Goal: Task Accomplishment & Management: Use online tool/utility

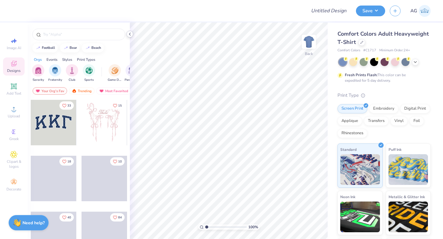
click at [130, 33] on icon at bounding box center [129, 34] width 5 height 5
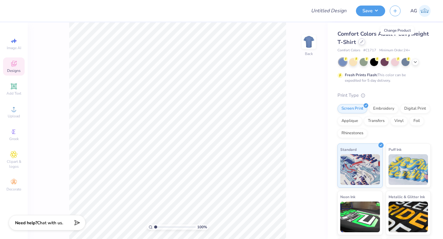
click at [363, 43] on icon at bounding box center [361, 41] width 3 height 3
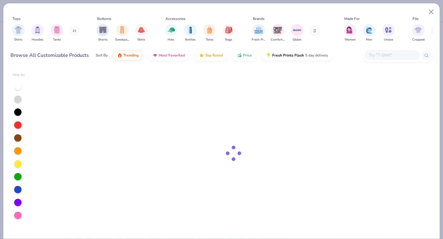
click at [76, 32] on button at bounding box center [74, 30] width 9 height 9
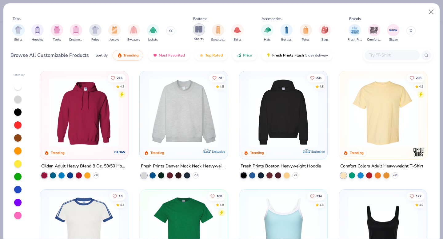
click at [92, 30] on img "filter for Polos" at bounding box center [95, 29] width 7 height 7
click at [193, 31] on div "filter for Shorts" at bounding box center [199, 29] width 12 height 12
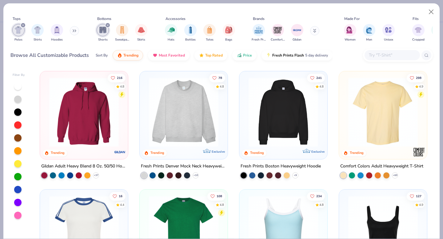
click at [96, 31] on div "filter for Shorts" at bounding box center [102, 30] width 12 height 12
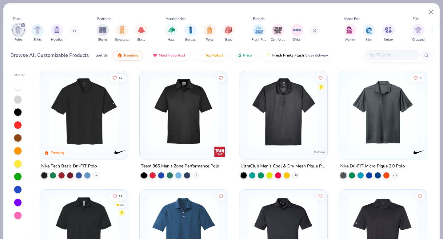
click at [82, 114] on img at bounding box center [84, 111] width 76 height 69
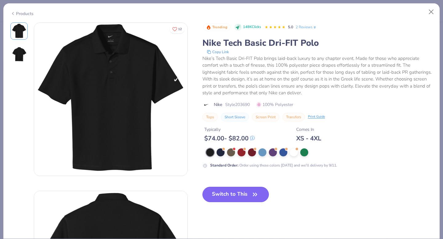
click at [242, 195] on button "Switch to This" at bounding box center [235, 194] width 67 height 15
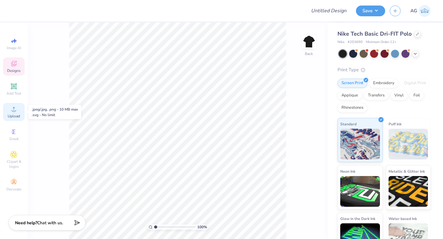
click at [18, 111] on div "Upload" at bounding box center [14, 112] width 22 height 18
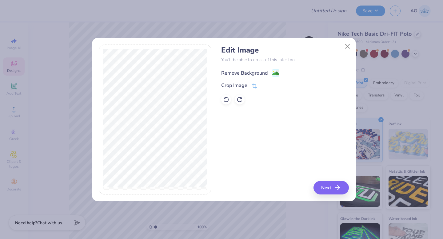
click at [236, 72] on div "Remove Background" at bounding box center [244, 72] width 46 height 7
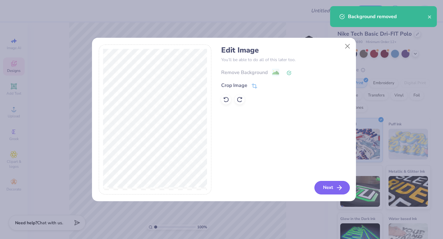
click at [331, 191] on button "Next" at bounding box center [331, 188] width 35 height 14
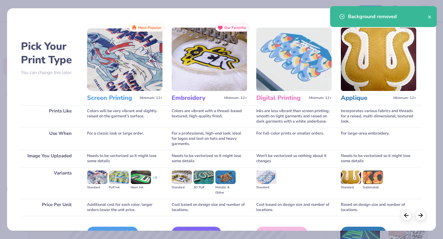
scroll to position [37, 0]
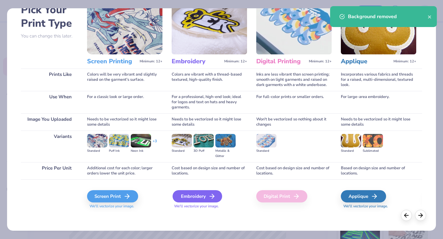
click at [210, 200] on icon at bounding box center [211, 196] width 7 height 7
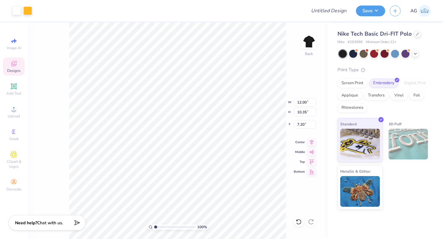
type input "3.99"
type input "3.44"
type input "3.00"
click at [371, 6] on button "Save" at bounding box center [370, 10] width 29 height 11
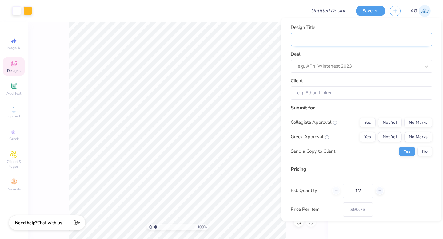
click at [367, 37] on input "Design Title" at bounding box center [360, 39] width 141 height 13
type input "Merch"
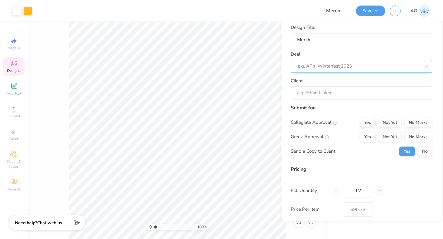
click at [347, 65] on div at bounding box center [358, 66] width 122 height 8
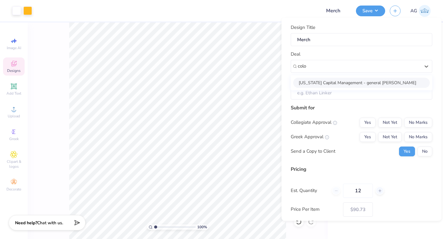
click at [367, 81] on div "Colorado Capital Management - general merch" at bounding box center [361, 82] width 136 height 10
type input "colo"
type input "Steven Ellis"
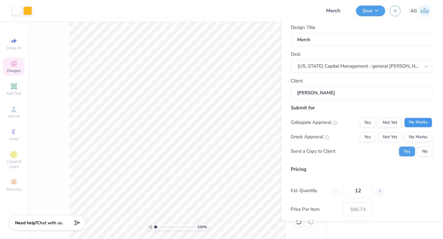
click at [411, 123] on button "No Marks" at bounding box center [418, 122] width 28 height 10
click at [411, 138] on button "No Marks" at bounding box center [418, 137] width 28 height 10
click at [417, 149] on button "No" at bounding box center [424, 151] width 15 height 10
click at [364, 193] on input "12" at bounding box center [358, 190] width 30 height 14
type input "$90.73"
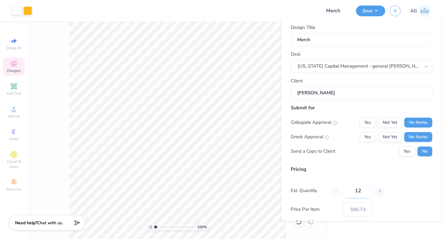
type input "1"
type input "048"
type input "$82.51"
click at [356, 193] on input "048" at bounding box center [358, 190] width 30 height 14
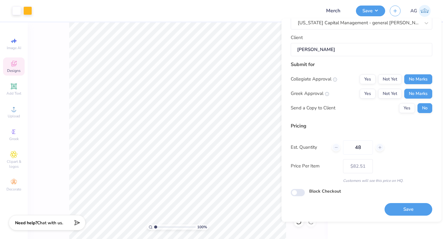
type input "48"
click at [400, 216] on div "Design Title Merch Deal Colorado Capital Management - general merch Client Stev…" at bounding box center [361, 120] width 160 height 203
click at [399, 208] on button "Save" at bounding box center [408, 209] width 48 height 13
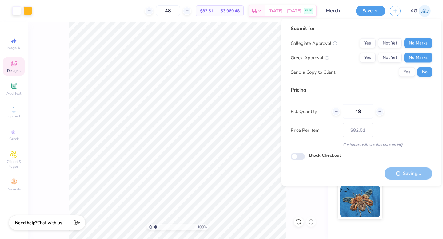
type input "– –"
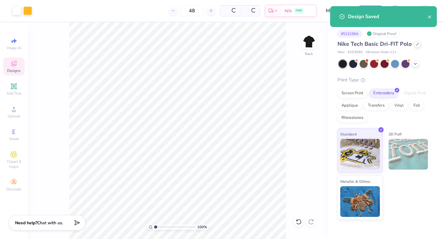
click at [413, 47] on div "Nike Tech Basic Dri-FIT Polo" at bounding box center [383, 44] width 93 height 8
click at [415, 44] on icon at bounding box center [416, 43] width 3 height 3
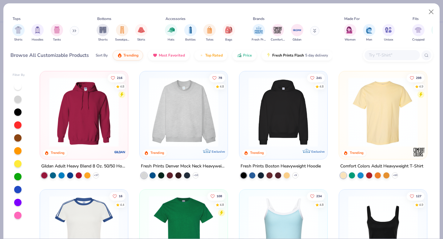
click at [76, 29] on button at bounding box center [74, 30] width 9 height 9
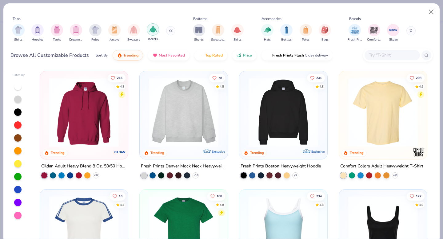
click at [149, 30] on img "filter for Jackets" at bounding box center [152, 29] width 7 height 7
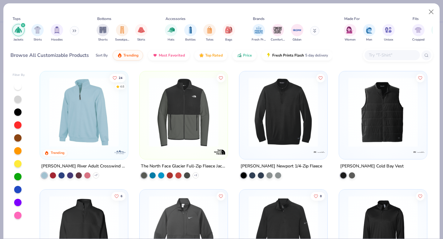
scroll to position [131, 0]
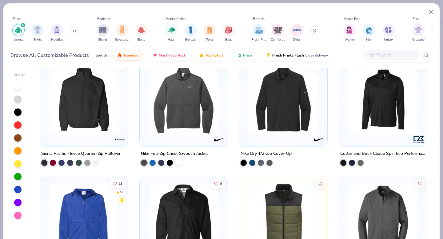
click at [280, 110] on img at bounding box center [283, 99] width 76 height 69
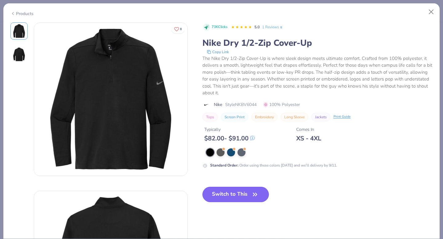
click at [240, 195] on button "Switch to This" at bounding box center [235, 194] width 67 height 15
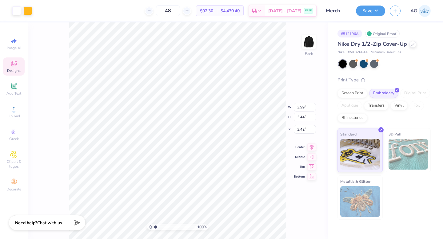
type input "3.00"
click at [366, 10] on button "Save" at bounding box center [370, 10] width 29 height 11
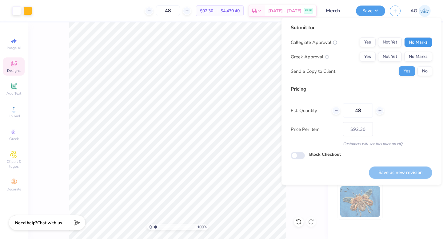
click at [411, 41] on button "No Marks" at bounding box center [418, 42] width 28 height 10
click at [414, 53] on button "No Marks" at bounding box center [418, 57] width 28 height 10
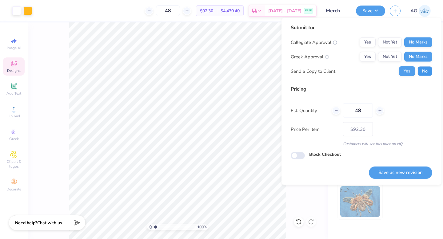
click at [428, 71] on button "No" at bounding box center [424, 71] width 15 height 10
click at [398, 167] on button "Save as new revision" at bounding box center [399, 172] width 63 height 13
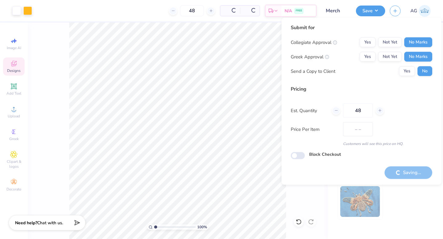
type input "$92.30"
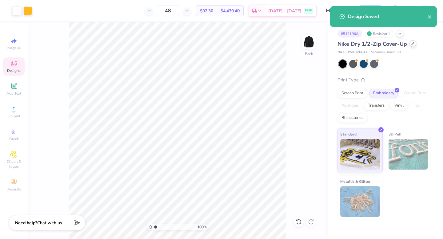
click at [412, 45] on icon at bounding box center [412, 43] width 3 height 3
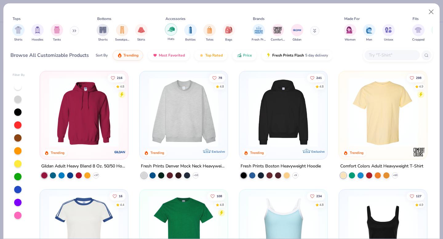
click at [173, 33] on img "filter for Hats" at bounding box center [170, 29] width 7 height 7
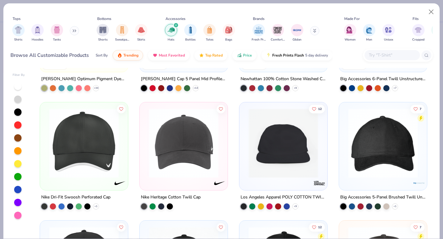
scroll to position [109, 0]
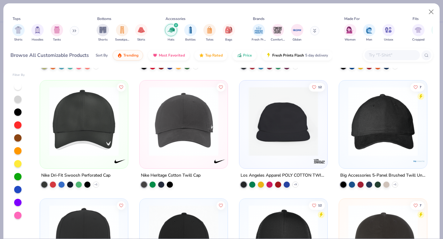
click at [95, 127] on img at bounding box center [84, 121] width 76 height 69
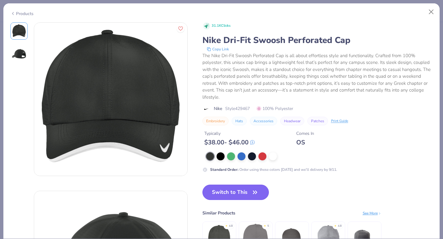
click at [245, 195] on button "Switch to This" at bounding box center [235, 192] width 67 height 15
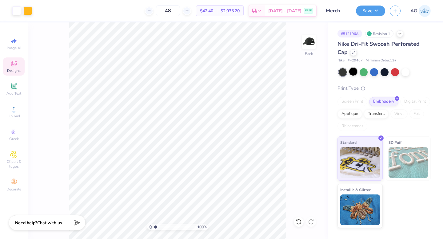
click at [353, 72] on div at bounding box center [353, 72] width 8 height 8
click at [376, 10] on button "Save" at bounding box center [370, 10] width 29 height 11
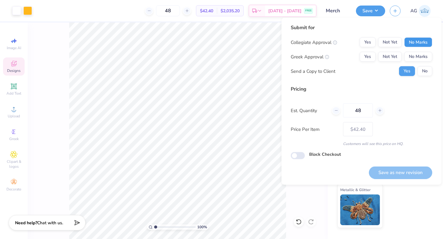
click at [416, 41] on button "No Marks" at bounding box center [418, 42] width 28 height 10
click at [419, 57] on button "No Marks" at bounding box center [418, 57] width 28 height 10
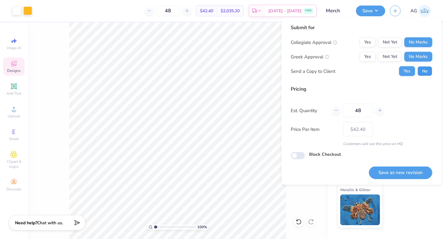
click at [423, 66] on button "No" at bounding box center [424, 71] width 15 height 10
click at [408, 173] on button "Save as new revision" at bounding box center [399, 172] width 63 height 13
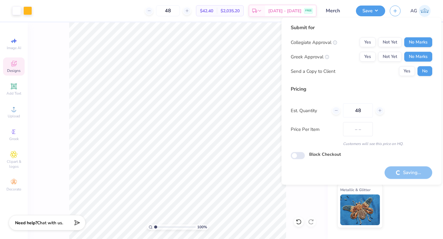
type input "$42.40"
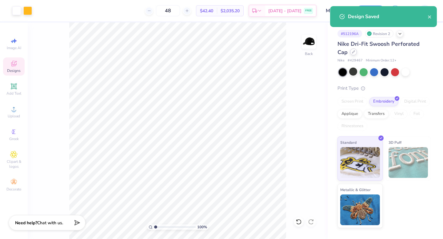
click at [354, 53] on icon at bounding box center [353, 51] width 3 height 3
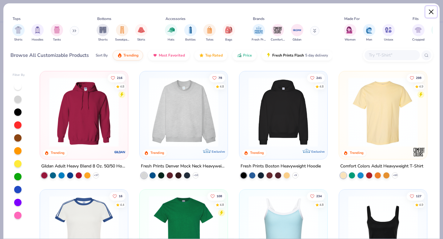
click at [432, 12] on button "Close" at bounding box center [431, 12] width 12 height 12
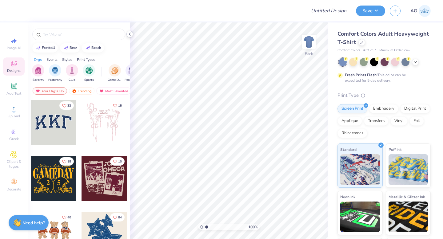
click at [131, 33] on icon at bounding box center [129, 34] width 5 height 5
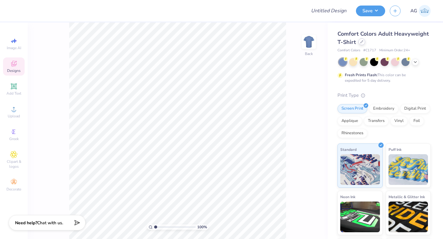
click at [363, 42] on icon at bounding box center [361, 41] width 3 height 3
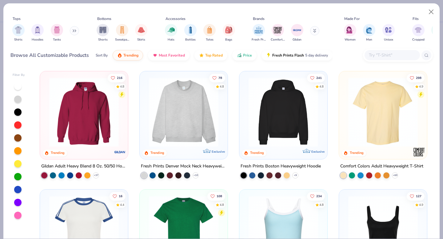
click at [76, 30] on icon at bounding box center [75, 31] width 1 height 2
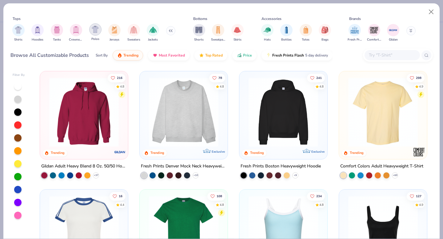
click at [96, 29] on img "filter for Polos" at bounding box center [95, 29] width 7 height 7
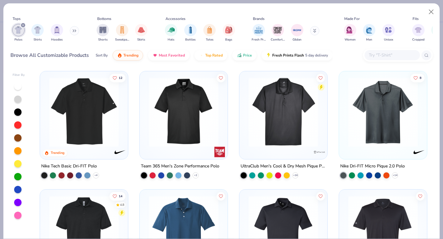
click at [183, 116] on img at bounding box center [184, 111] width 76 height 69
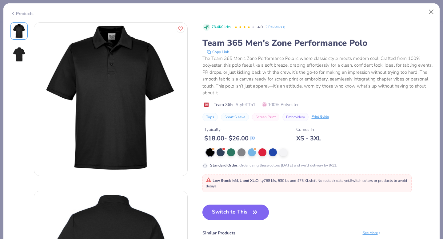
drag, startPoint x: 236, startPoint y: 217, endPoint x: 290, endPoint y: 190, distance: 60.5
click at [235, 217] on button "Switch to This" at bounding box center [235, 212] width 67 height 15
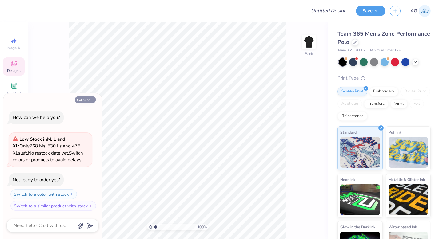
click at [85, 98] on button "Collapse" at bounding box center [85, 99] width 21 height 6
type textarea "x"
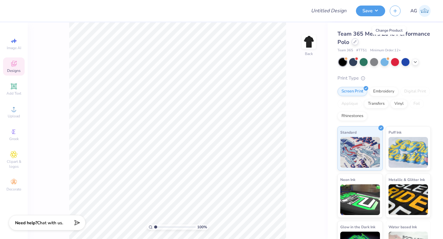
click at [356, 42] on icon at bounding box center [354, 42] width 2 height 2
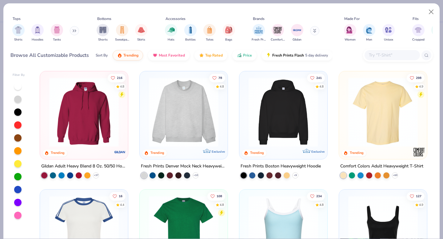
click at [399, 57] on input "text" at bounding box center [391, 55] width 47 height 7
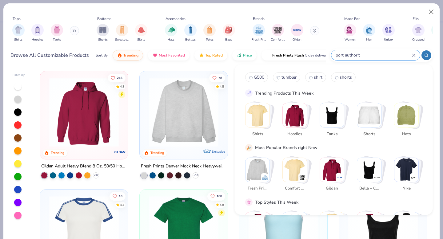
type input "port authority"
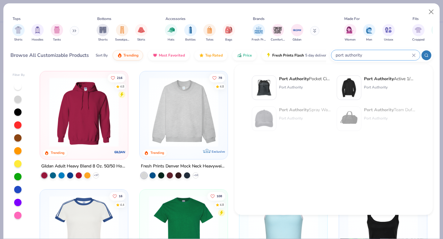
click at [413, 55] on icon at bounding box center [413, 55] width 3 height 3
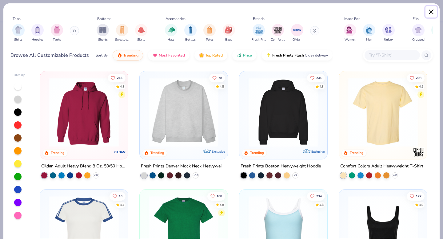
click at [431, 13] on button "Close" at bounding box center [431, 12] width 12 height 12
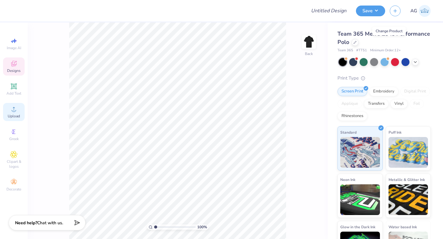
click at [13, 112] on circle at bounding box center [13, 110] width 3 height 3
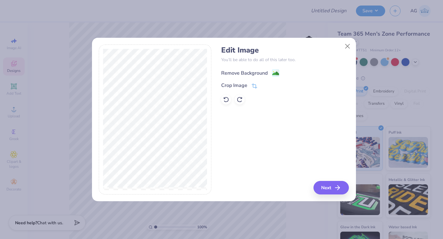
click at [237, 70] on div "Remove Background" at bounding box center [244, 72] width 46 height 7
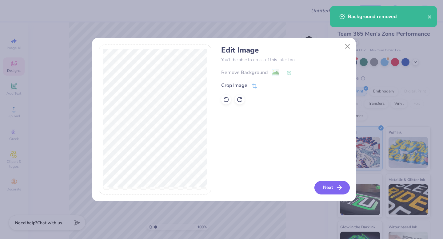
click at [329, 182] on button "Next" at bounding box center [331, 188] width 35 height 14
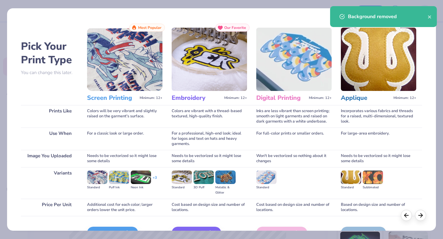
scroll to position [37, 0]
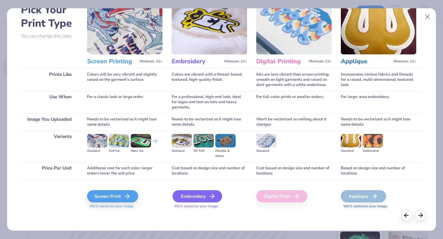
click at [191, 198] on div "Embroidery" at bounding box center [196, 196] width 49 height 12
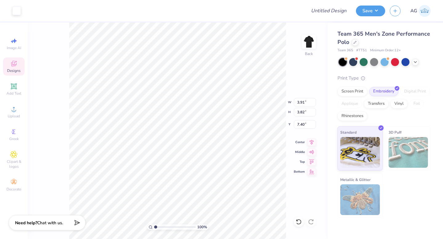
type input "3.91"
type input "3.82"
type input "3.00"
type input "3.60"
type input "3.51"
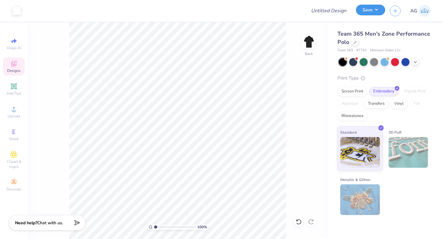
click at [371, 10] on button "Save" at bounding box center [370, 10] width 29 height 11
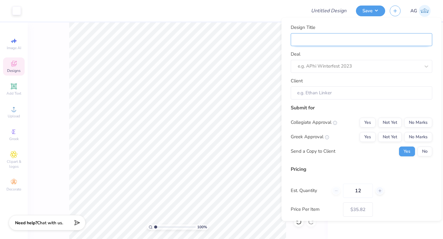
click at [368, 33] on input "Design Title" at bounding box center [360, 39] width 141 height 13
type input "Merch"
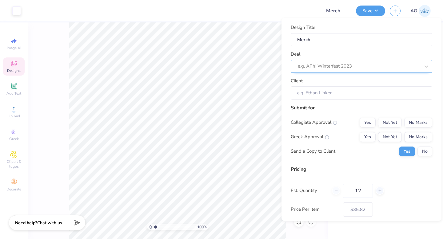
click at [347, 64] on div at bounding box center [358, 66] width 122 height 8
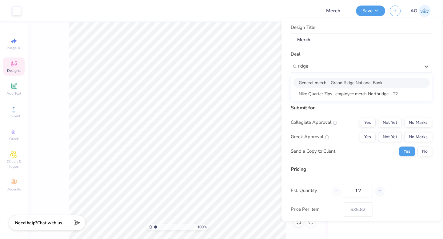
click at [338, 87] on div "General merch - Grand Ridge National Bank" at bounding box center [361, 83] width 136 height 10
type input "ridge"
type input "[PERSON_NAME]"
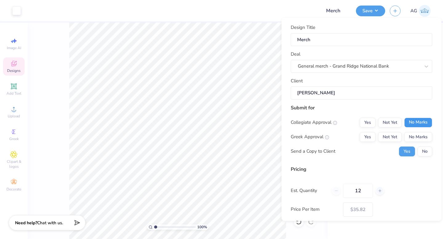
click at [419, 122] on button "No Marks" at bounding box center [418, 123] width 28 height 10
click at [419, 136] on button "No Marks" at bounding box center [418, 137] width 28 height 10
click at [419, 147] on button "No" at bounding box center [424, 152] width 15 height 10
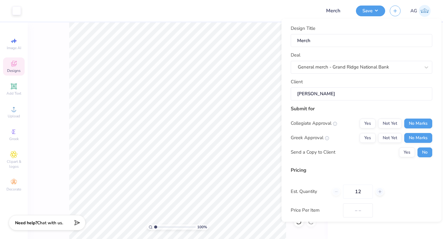
scroll to position [44, 0]
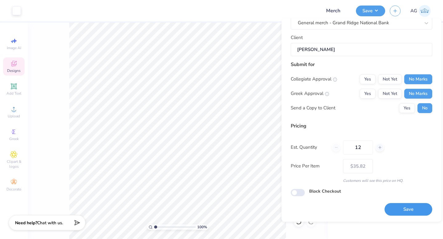
click at [413, 209] on button "Save" at bounding box center [408, 209] width 48 height 13
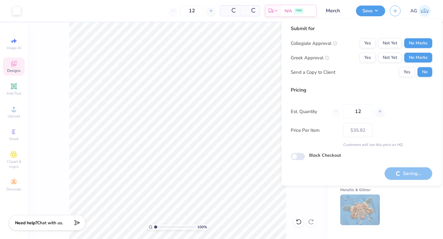
type input "– –"
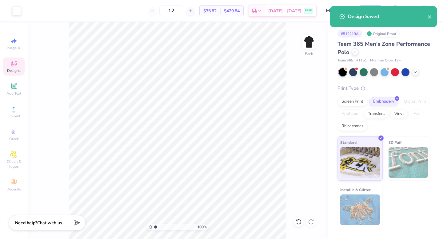
click at [354, 51] on icon at bounding box center [354, 51] width 3 height 3
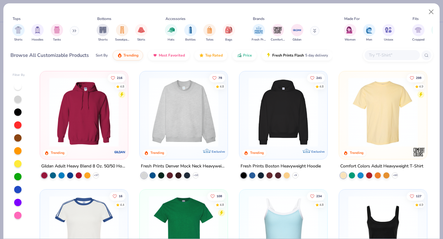
click at [71, 30] on button at bounding box center [74, 30] width 9 height 9
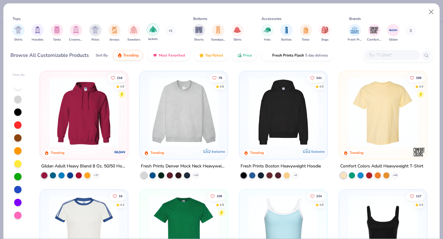
click at [152, 30] on img "filter for Jackets" at bounding box center [152, 29] width 7 height 7
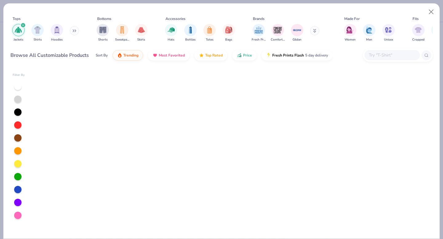
scroll to position [923, 0]
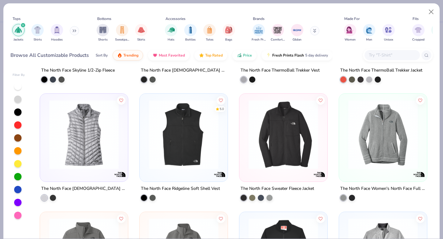
click at [382, 56] on input "text" at bounding box center [391, 55] width 47 height 7
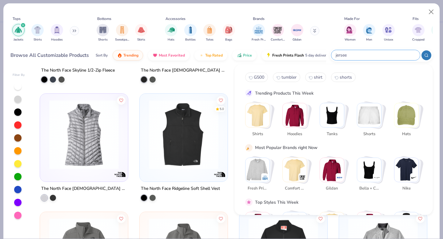
click at [355, 53] on input "jersee" at bounding box center [375, 55] width 81 height 7
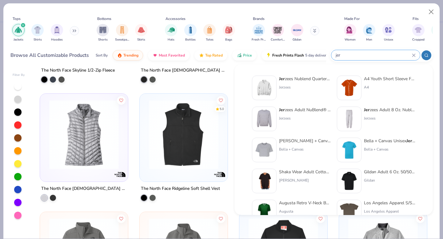
type input "jer"
click at [274, 87] on div at bounding box center [264, 88] width 25 height 25
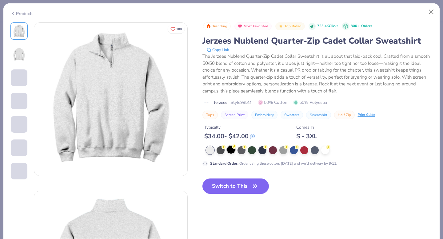
click at [231, 150] on div at bounding box center [231, 150] width 8 height 8
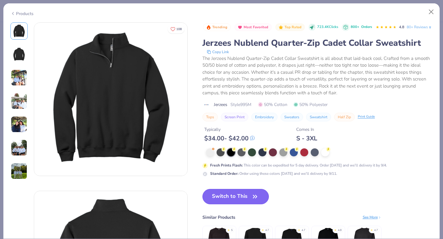
click at [241, 204] on button "Switch to This" at bounding box center [235, 196] width 67 height 15
click at [245, 204] on button "Switch to This" at bounding box center [235, 196] width 67 height 15
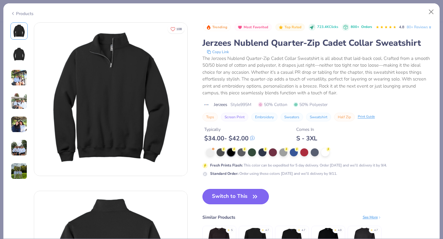
click at [244, 204] on button "Switch to This" at bounding box center [235, 196] width 67 height 15
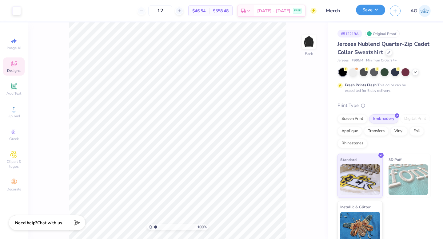
click at [368, 14] on button "Save" at bounding box center [370, 10] width 29 height 11
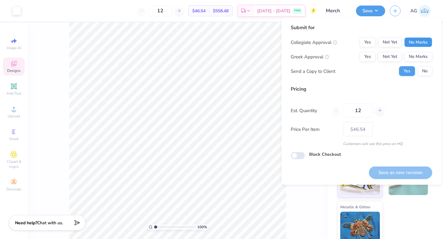
click at [412, 45] on button "No Marks" at bounding box center [418, 42] width 28 height 10
click at [415, 56] on button "No Marks" at bounding box center [418, 57] width 28 height 10
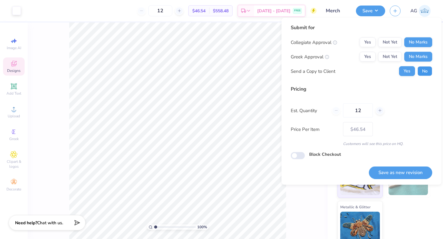
click at [422, 69] on button "No" at bounding box center [424, 71] width 15 height 10
click at [399, 175] on button "Save as new revision" at bounding box center [399, 172] width 63 height 13
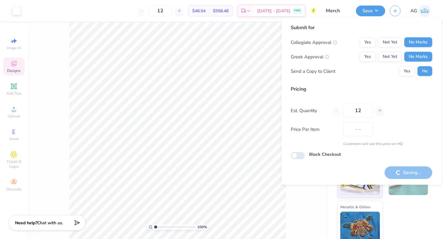
type input "$46.54"
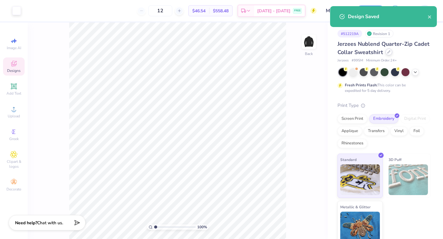
click at [388, 52] on icon at bounding box center [388, 51] width 3 height 3
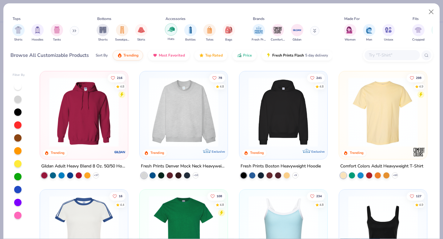
click at [170, 30] on img "filter for Hats" at bounding box center [170, 29] width 7 height 7
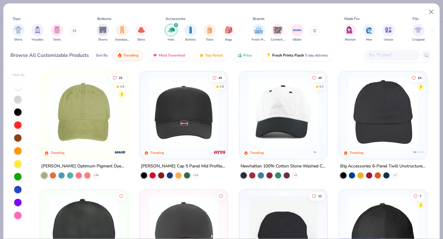
click at [376, 113] on img at bounding box center [383, 111] width 76 height 69
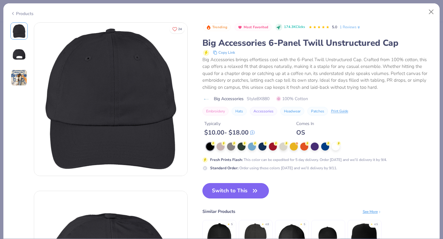
click at [246, 191] on button "Switch to This" at bounding box center [235, 190] width 67 height 15
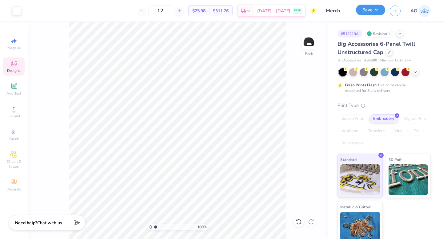
click at [369, 12] on button "Save" at bounding box center [370, 10] width 29 height 11
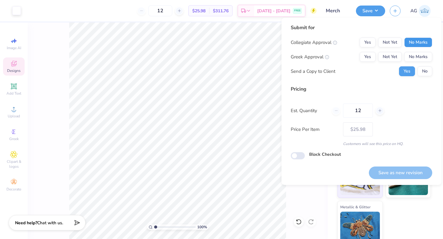
click at [412, 41] on button "No Marks" at bounding box center [418, 42] width 28 height 10
click at [418, 53] on button "No Marks" at bounding box center [418, 57] width 28 height 10
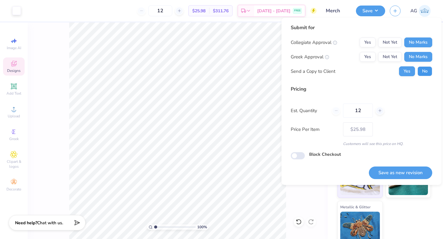
click at [420, 67] on button "No" at bounding box center [424, 71] width 15 height 10
click at [408, 173] on button "Save as new revision" at bounding box center [399, 173] width 63 height 13
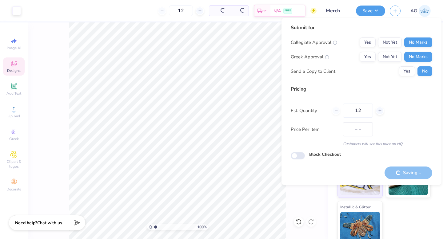
type input "$25.98"
